Goal: Browse casually

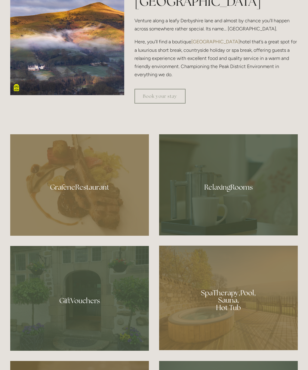
scroll to position [360, 0]
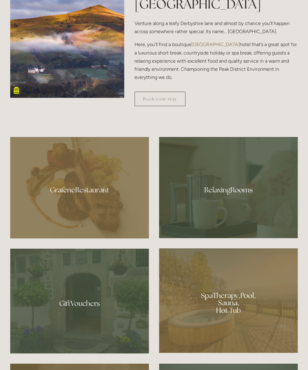
click at [229, 217] on div at bounding box center [228, 187] width 139 height 101
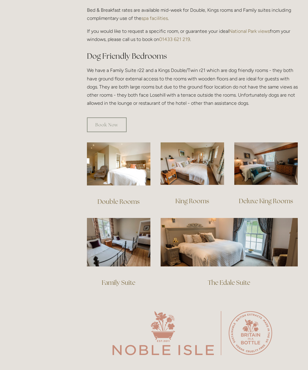
scroll to position [279, 0]
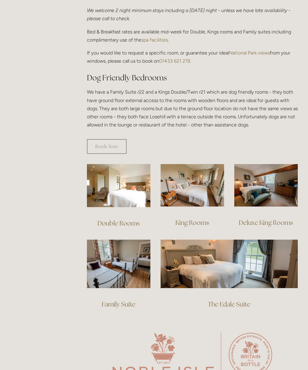
click at [261, 175] on img at bounding box center [267, 185] width 64 height 42
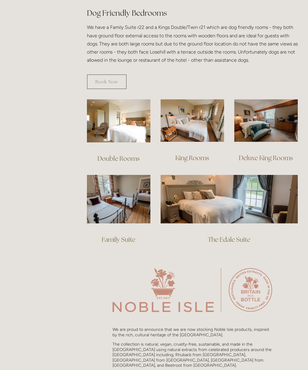
scroll to position [343, 0]
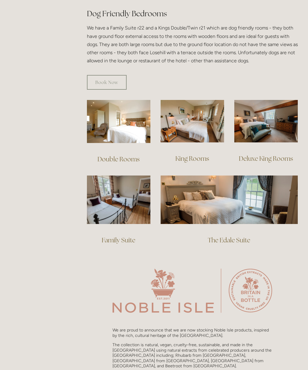
click at [230, 190] on img at bounding box center [229, 200] width 137 height 48
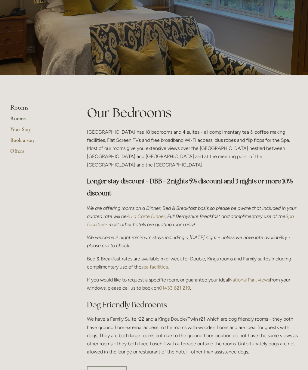
scroll to position [0, 0]
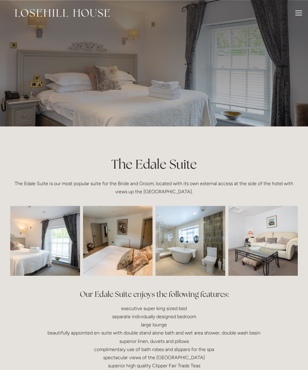
click at [260, 285] on div "Our Edale Suite enjoys the following features: executive super king sized bed s…" at bounding box center [154, 358] width 298 height 148
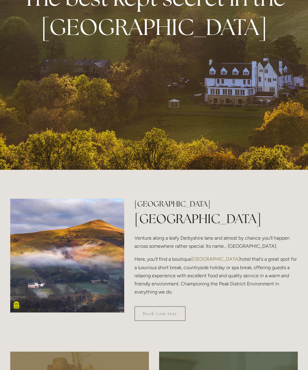
scroll to position [145, 0]
